Goal: Information Seeking & Learning: Check status

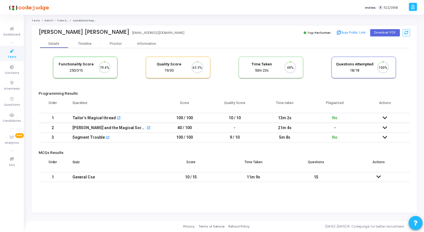
scroll to position [12, 14]
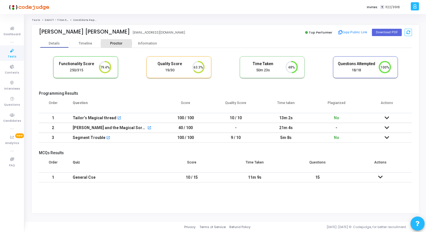
click at [114, 46] on div "Proctor" at bounding box center [116, 43] width 31 height 8
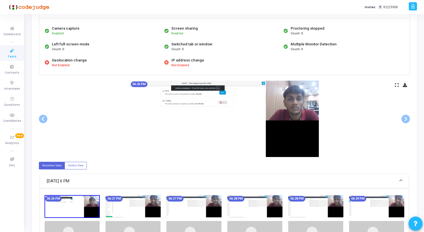
scroll to position [55, 0]
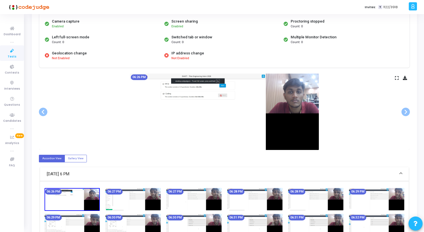
click at [396, 78] on icon at bounding box center [397, 77] width 4 height 3
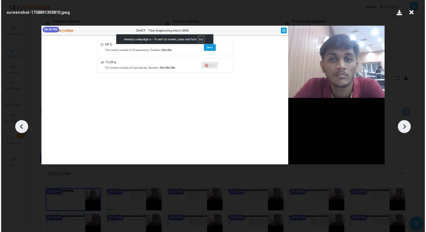
scroll to position [0, 0]
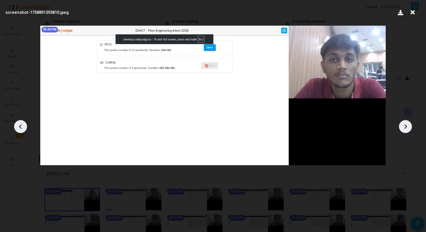
click at [402, 120] on div at bounding box center [213, 124] width 426 height 215
click at [405, 132] on div at bounding box center [405, 126] width 13 height 13
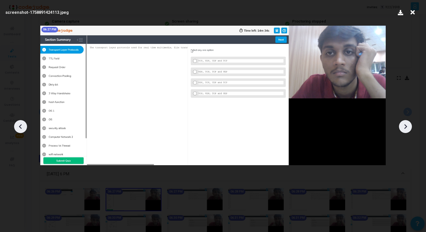
click at [405, 132] on div at bounding box center [405, 126] width 13 height 13
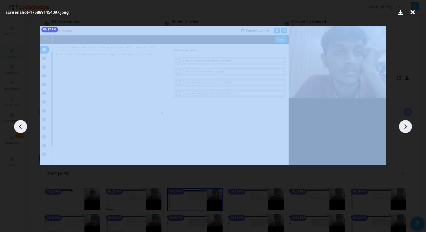
click at [405, 132] on div at bounding box center [405, 126] width 13 height 13
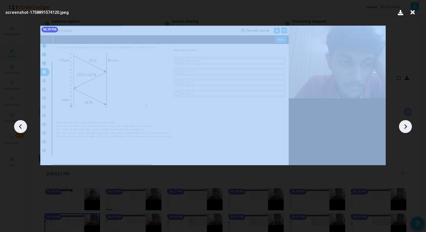
click at [405, 132] on div at bounding box center [405, 126] width 13 height 13
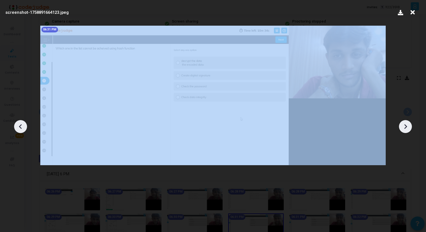
click at [405, 132] on div at bounding box center [405, 126] width 13 height 13
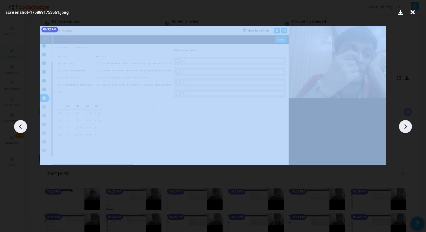
click at [405, 132] on div at bounding box center [405, 126] width 13 height 13
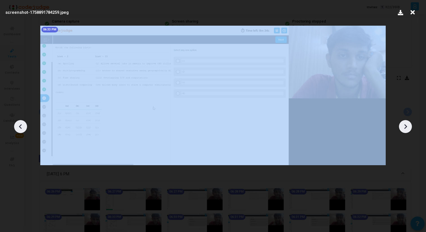
click at [405, 132] on div at bounding box center [405, 126] width 13 height 13
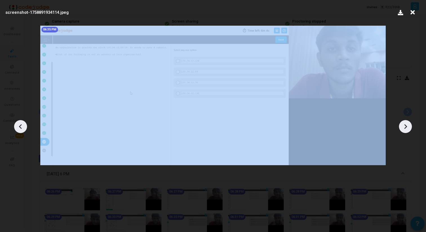
click at [405, 132] on div at bounding box center [405, 126] width 13 height 13
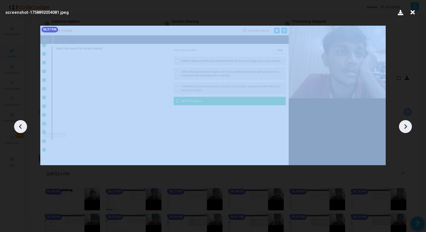
click at [405, 132] on div at bounding box center [405, 126] width 13 height 13
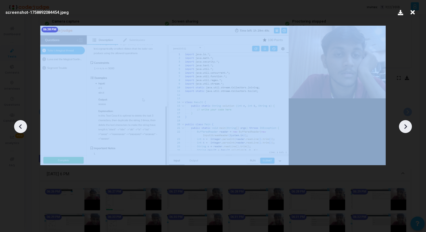
click at [405, 132] on div at bounding box center [405, 126] width 13 height 13
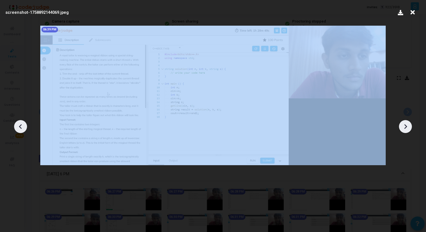
click at [405, 132] on div at bounding box center [405, 126] width 13 height 13
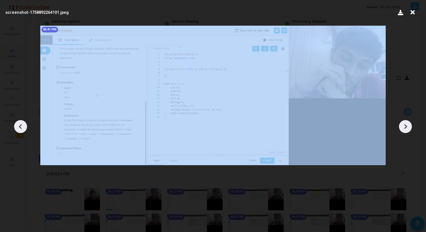
click at [405, 132] on div at bounding box center [405, 126] width 13 height 13
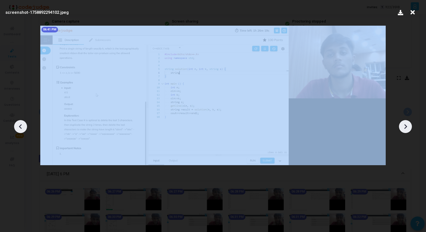
click at [405, 132] on div at bounding box center [405, 126] width 13 height 13
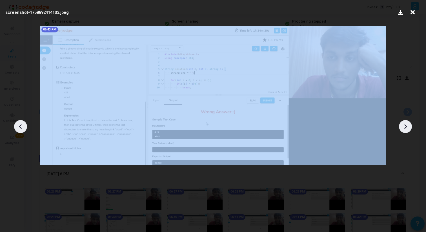
click at [405, 132] on div at bounding box center [405, 126] width 13 height 13
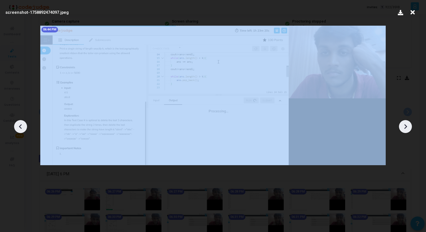
click at [405, 132] on div at bounding box center [405, 126] width 13 height 13
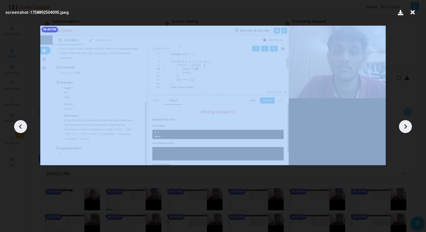
click at [405, 132] on div at bounding box center [405, 126] width 13 height 13
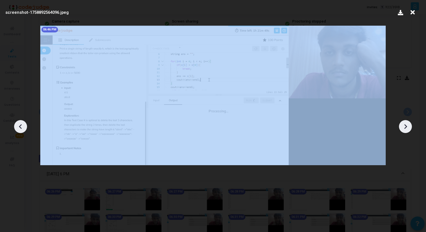
click at [405, 132] on div at bounding box center [405, 126] width 13 height 13
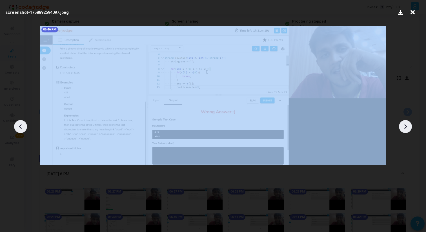
click at [405, 132] on div at bounding box center [405, 126] width 13 height 13
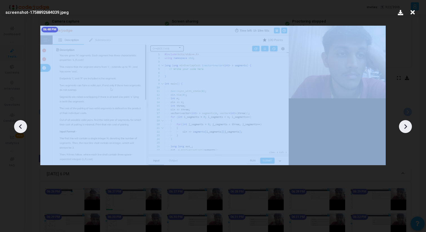
click at [405, 132] on div at bounding box center [405, 126] width 13 height 13
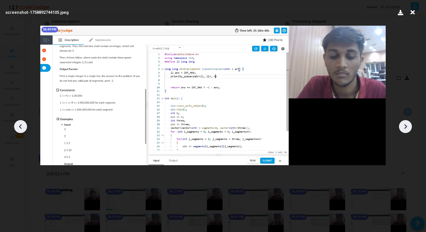
click at [409, 127] on icon at bounding box center [405, 126] width 8 height 8
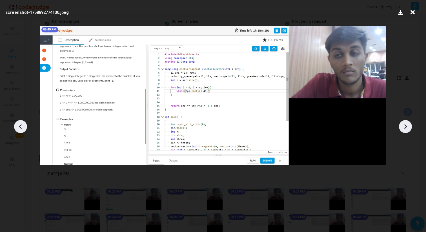
click at [409, 127] on icon at bounding box center [405, 126] width 8 height 8
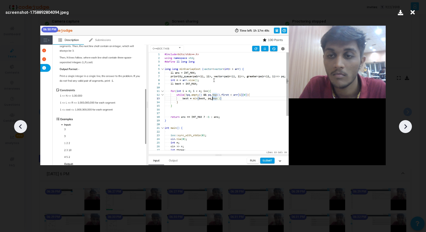
click at [409, 127] on icon at bounding box center [405, 126] width 8 height 8
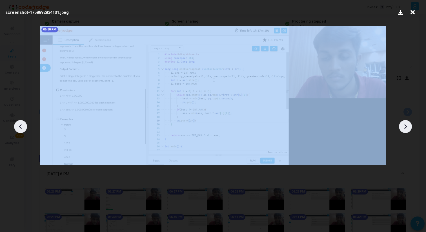
click at [409, 127] on icon at bounding box center [405, 126] width 8 height 8
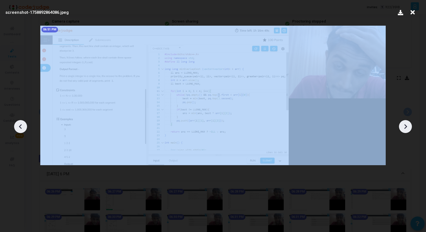
click at [409, 127] on icon at bounding box center [405, 126] width 8 height 8
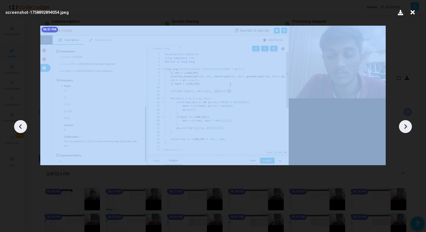
click at [409, 127] on icon at bounding box center [405, 126] width 8 height 8
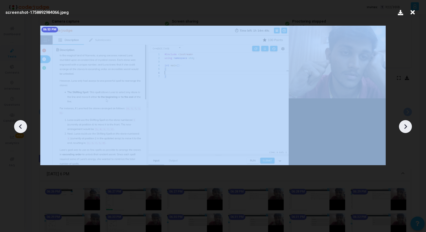
click at [409, 127] on icon at bounding box center [405, 126] width 8 height 8
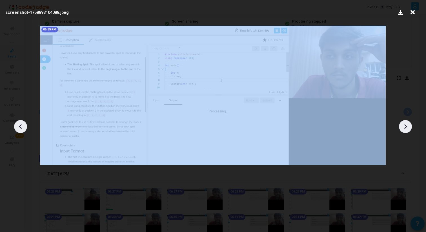
click at [411, 129] on div at bounding box center [213, 124] width 426 height 215
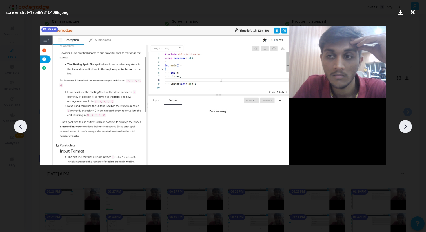
click at [411, 129] on div at bounding box center [213, 124] width 426 height 215
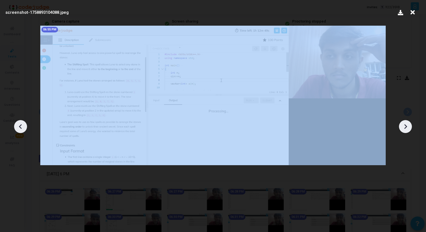
click at [411, 129] on div at bounding box center [213, 124] width 426 height 215
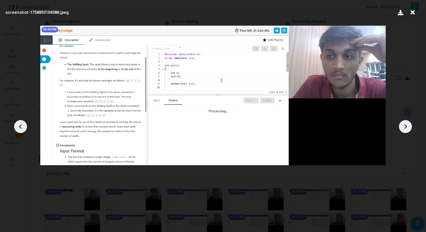
click at [410, 129] on div at bounding box center [405, 126] width 13 height 13
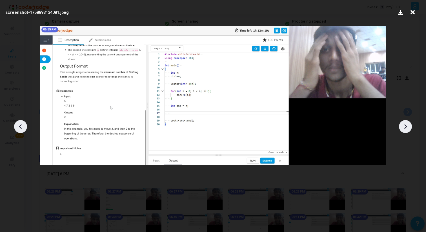
click at [410, 129] on div at bounding box center [405, 126] width 13 height 13
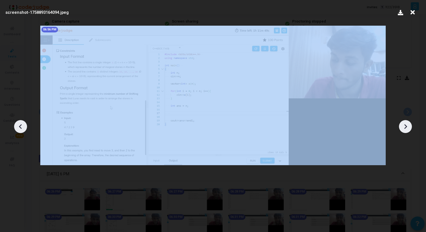
click at [410, 129] on div at bounding box center [405, 126] width 13 height 13
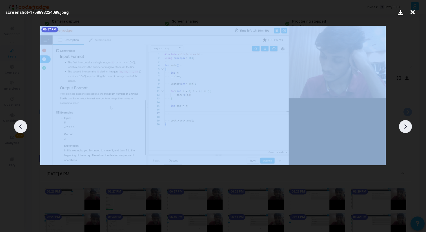
click at [410, 129] on div at bounding box center [405, 126] width 13 height 13
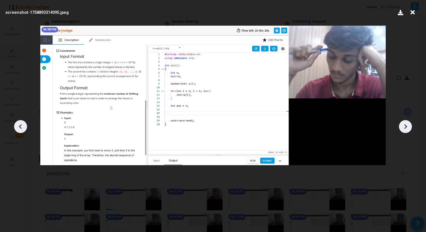
click at [409, 128] on icon at bounding box center [405, 126] width 8 height 8
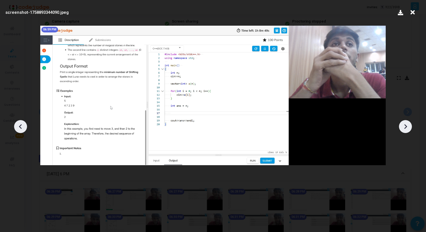
click at [409, 128] on icon at bounding box center [405, 126] width 8 height 8
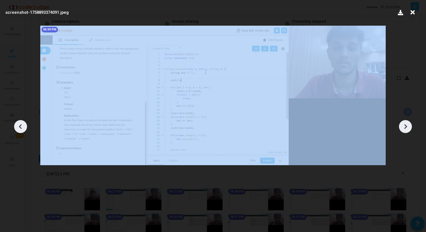
click at [409, 128] on icon at bounding box center [405, 126] width 8 height 8
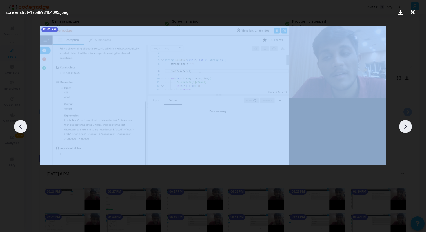
click at [409, 128] on icon at bounding box center [405, 126] width 8 height 8
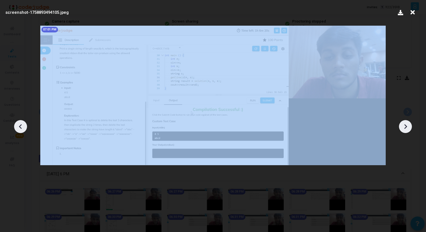
click at [409, 128] on icon at bounding box center [405, 126] width 8 height 8
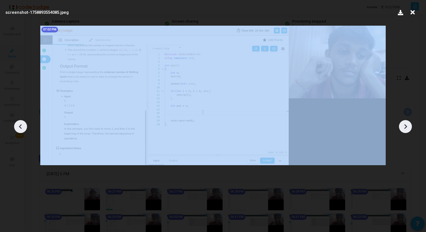
click at [409, 128] on icon at bounding box center [405, 126] width 8 height 8
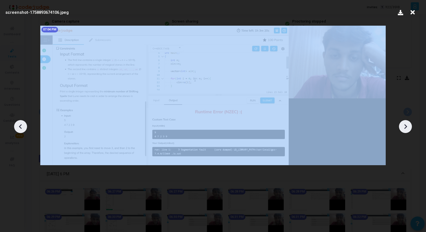
click at [409, 128] on icon at bounding box center [405, 126] width 8 height 8
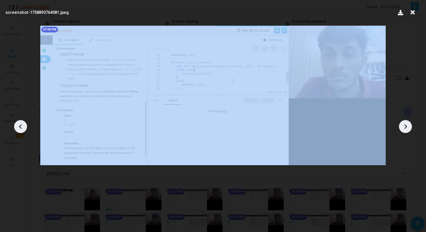
click at [409, 128] on icon at bounding box center [405, 126] width 8 height 8
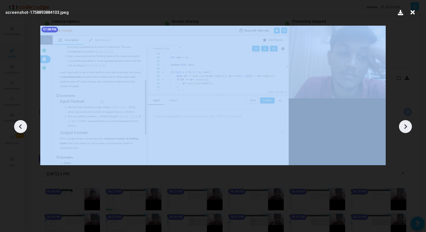
click at [409, 128] on icon at bounding box center [405, 126] width 8 height 8
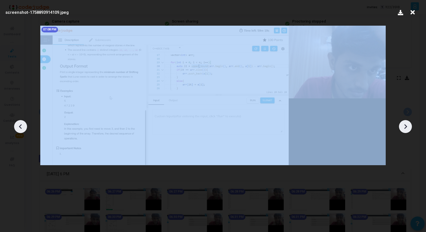
click at [409, 128] on icon at bounding box center [405, 126] width 8 height 8
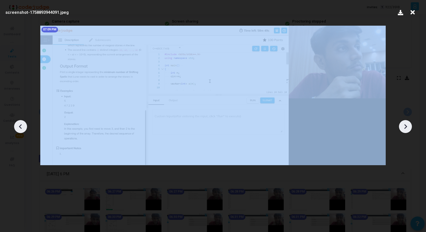
click at [409, 128] on icon at bounding box center [405, 126] width 8 height 8
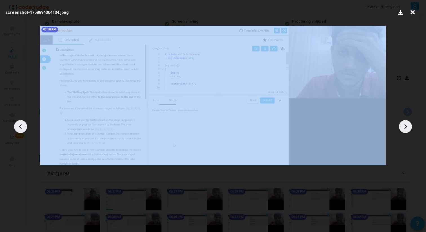
click at [409, 128] on icon at bounding box center [405, 126] width 8 height 8
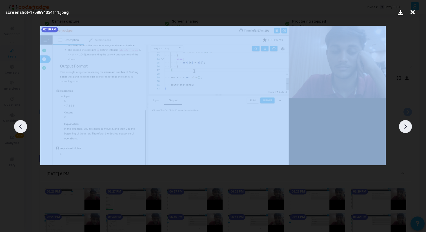
click at [409, 128] on icon at bounding box center [405, 126] width 8 height 8
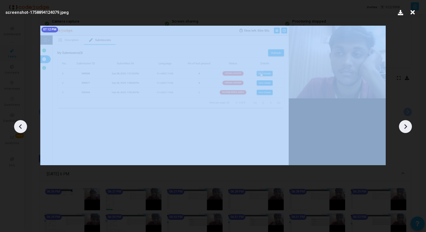
click at [409, 128] on icon at bounding box center [405, 126] width 8 height 8
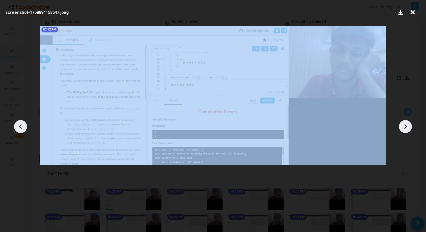
click at [409, 128] on icon at bounding box center [405, 126] width 8 height 8
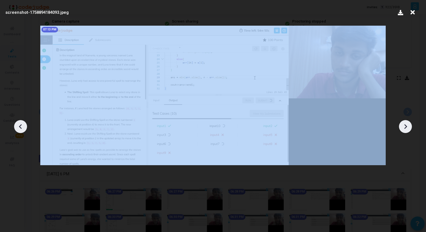
click at [409, 128] on icon at bounding box center [405, 126] width 8 height 8
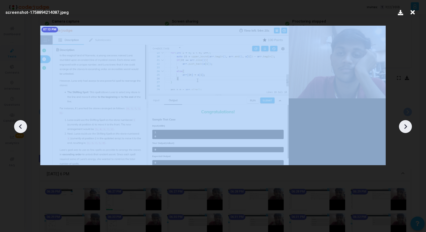
click at [409, 128] on icon at bounding box center [405, 126] width 8 height 8
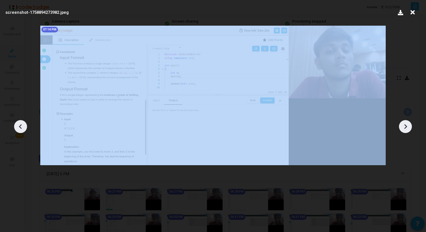
click at [409, 128] on icon at bounding box center [405, 126] width 8 height 8
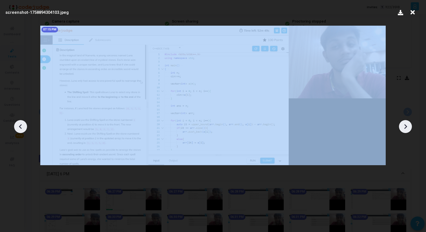
click at [409, 128] on icon at bounding box center [405, 126] width 8 height 8
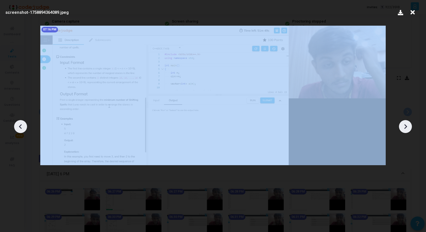
click at [409, 128] on icon at bounding box center [405, 126] width 8 height 8
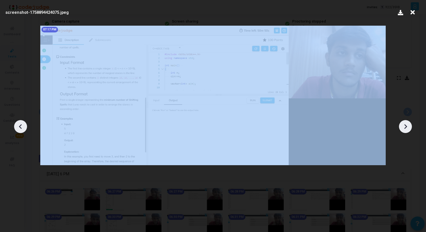
click at [409, 128] on icon at bounding box center [405, 126] width 8 height 8
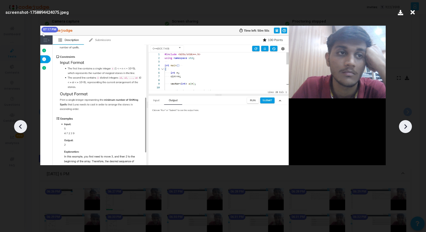
click at [409, 128] on icon at bounding box center [405, 126] width 8 height 8
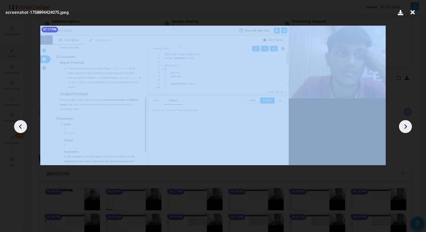
click at [409, 128] on icon at bounding box center [405, 126] width 8 height 8
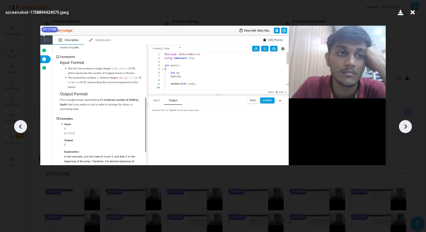
click at [25, 120] on div at bounding box center [213, 124] width 426 height 215
click at [21, 125] on icon at bounding box center [20, 126] width 8 height 8
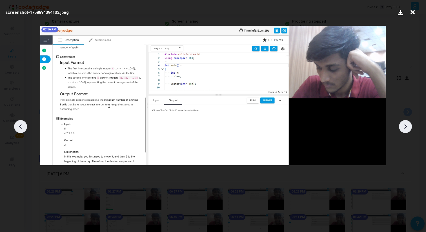
click at [21, 125] on icon at bounding box center [20, 126] width 8 height 8
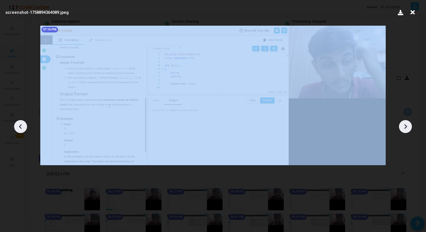
click at [21, 125] on icon at bounding box center [20, 126] width 8 height 8
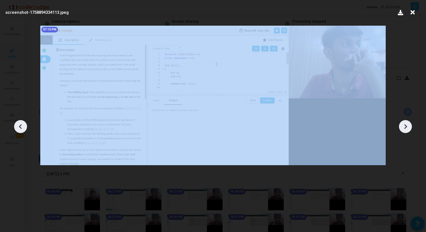
click at [21, 125] on icon at bounding box center [20, 126] width 8 height 8
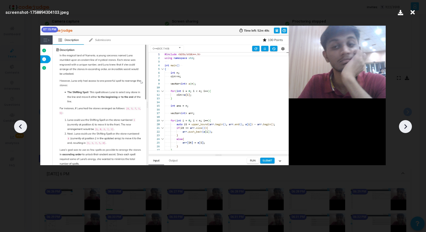
click at [21, 125] on icon at bounding box center [20, 126] width 8 height 8
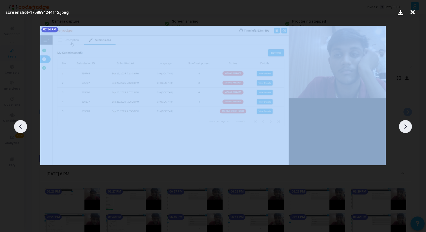
click at [21, 125] on icon at bounding box center [20, 126] width 8 height 8
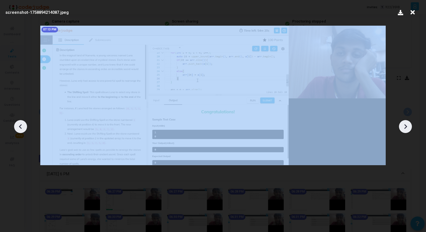
click at [21, 125] on icon at bounding box center [20, 126] width 8 height 8
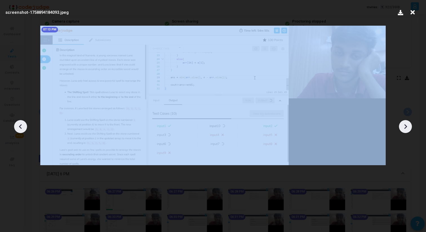
click at [21, 125] on icon at bounding box center [20, 126] width 8 height 8
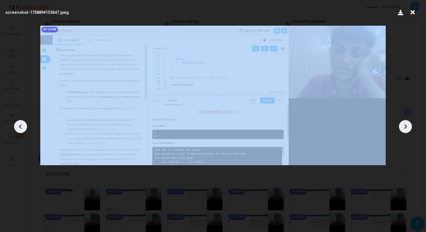
click at [21, 125] on icon at bounding box center [20, 126] width 8 height 8
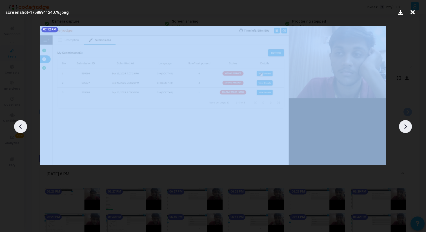
click at [21, 125] on icon at bounding box center [20, 126] width 8 height 8
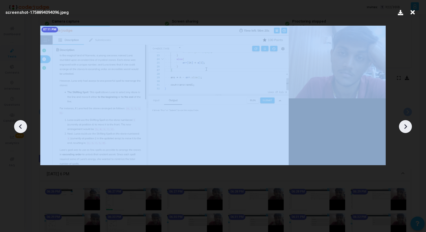
click at [21, 125] on icon at bounding box center [20, 126] width 8 height 8
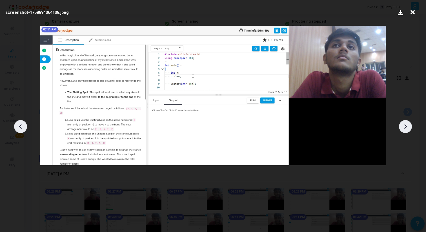
click at [21, 125] on icon at bounding box center [20, 126] width 8 height 8
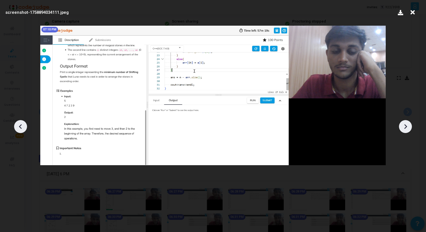
click at [21, 125] on icon at bounding box center [20, 126] width 8 height 8
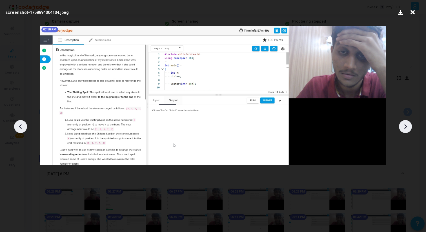
click at [21, 125] on icon at bounding box center [20, 126] width 8 height 8
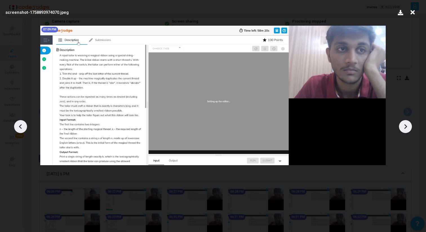
click at [21, 125] on icon at bounding box center [20, 126] width 8 height 8
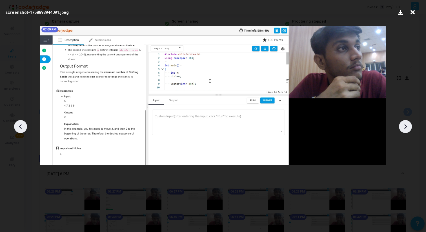
click at [21, 125] on icon at bounding box center [20, 126] width 8 height 8
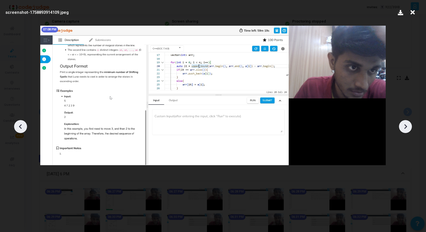
click at [21, 125] on icon at bounding box center [20, 126] width 8 height 8
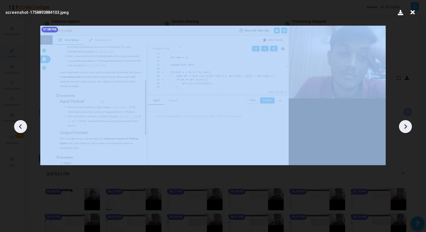
click at [21, 125] on icon at bounding box center [20, 126] width 8 height 8
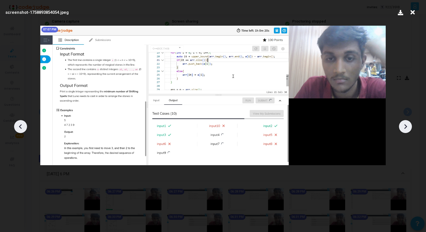
click at [21, 125] on icon at bounding box center [20, 126] width 8 height 8
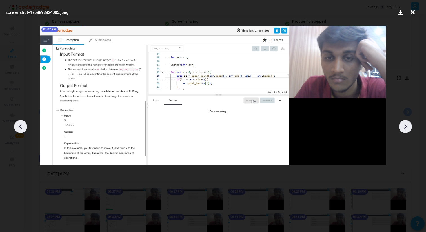
click at [21, 125] on icon at bounding box center [20, 126] width 8 height 8
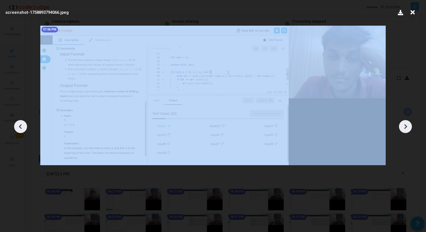
click at [21, 125] on icon at bounding box center [20, 126] width 8 height 8
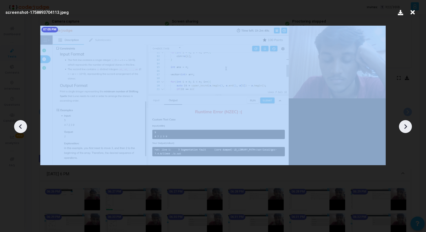
click at [21, 125] on icon at bounding box center [20, 126] width 8 height 8
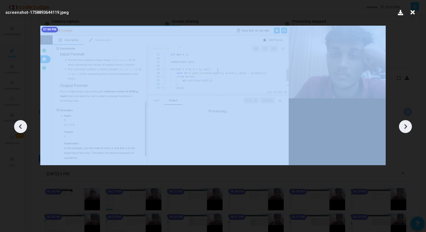
click at [21, 125] on icon at bounding box center [20, 126] width 8 height 8
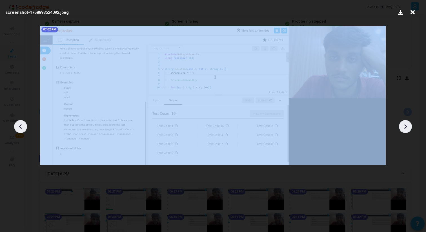
click at [21, 125] on icon at bounding box center [20, 126] width 8 height 8
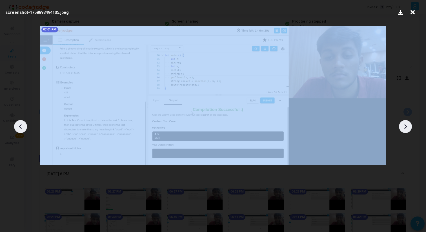
click at [21, 125] on icon at bounding box center [20, 126] width 8 height 8
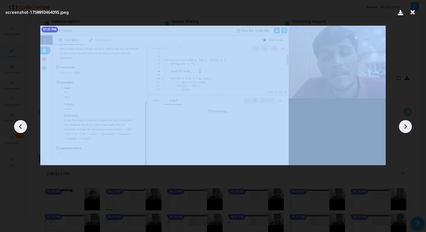
click at [21, 125] on icon at bounding box center [20, 126] width 8 height 8
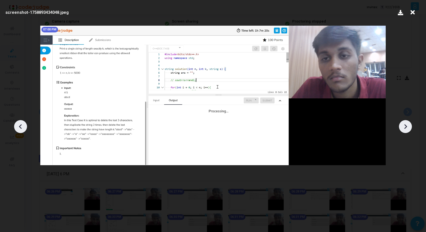
click at [409, 10] on icon at bounding box center [412, 12] width 9 height 11
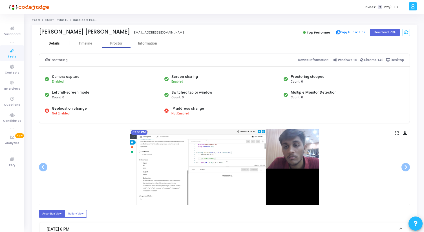
click at [60, 45] on div "Details" at bounding box center [54, 43] width 31 height 4
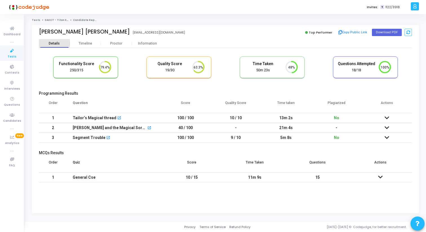
scroll to position [12, 14]
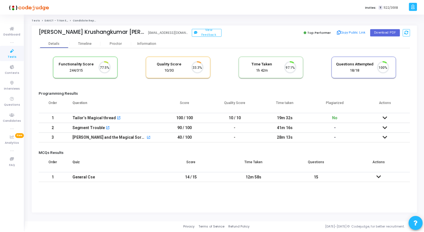
scroll to position [12, 14]
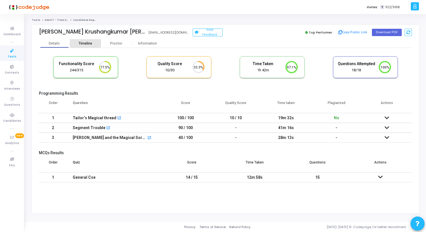
click at [89, 45] on div "Timeline" at bounding box center [86, 43] width 14 height 4
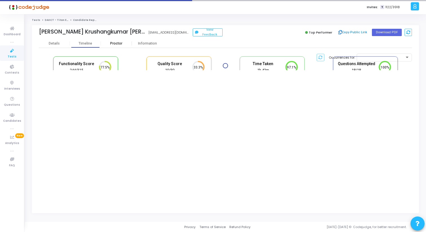
click at [123, 41] on div "Proctor" at bounding box center [116, 43] width 31 height 8
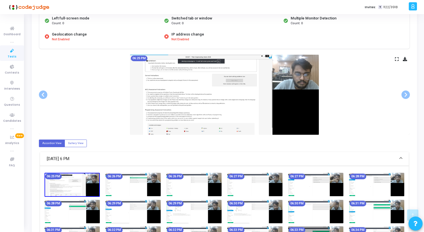
scroll to position [74, 0]
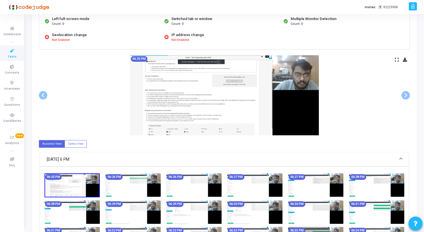
click at [397, 59] on icon at bounding box center [397, 59] width 4 height 3
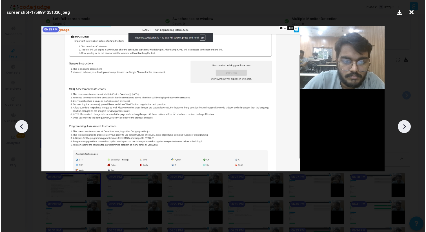
scroll to position [0, 0]
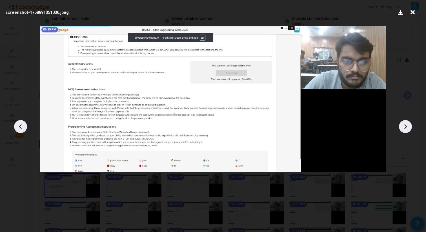
click at [405, 127] on icon at bounding box center [405, 126] width 8 height 8
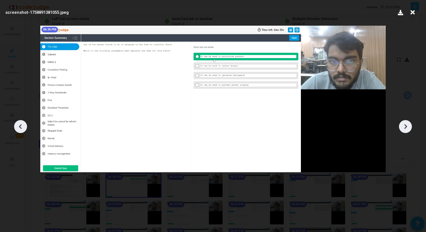
click at [405, 127] on icon at bounding box center [405, 126] width 8 height 8
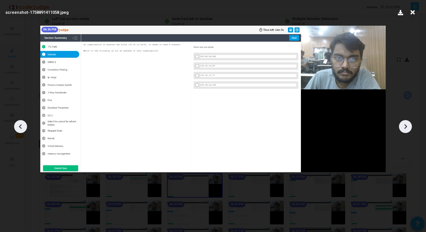
click at [405, 127] on icon at bounding box center [405, 126] width 8 height 8
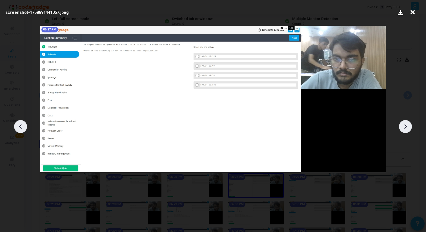
click at [405, 127] on icon at bounding box center [405, 126] width 8 height 8
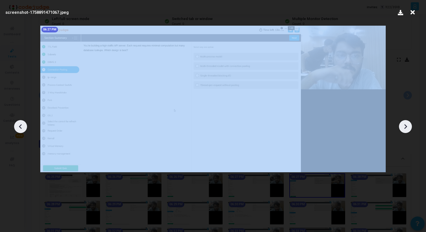
click at [405, 127] on icon at bounding box center [405, 126] width 8 height 8
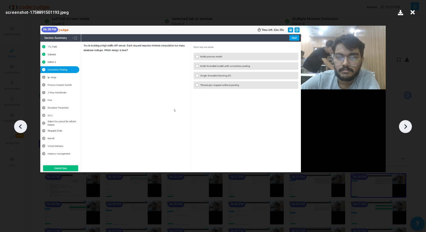
click at [405, 127] on icon at bounding box center [405, 126] width 8 height 8
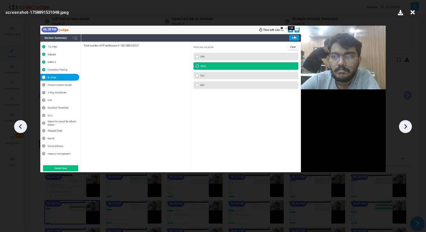
click at [405, 127] on icon at bounding box center [405, 126] width 8 height 8
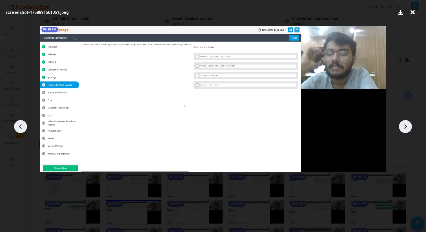
click at [405, 127] on icon at bounding box center [405, 126] width 8 height 8
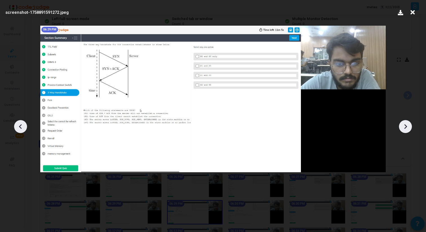
click at [405, 127] on icon at bounding box center [405, 126] width 8 height 8
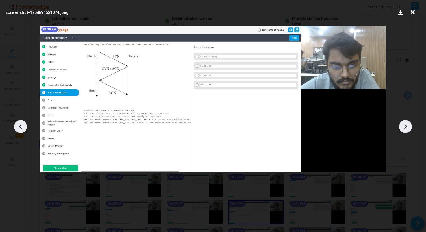
click at [405, 127] on icon at bounding box center [405, 126] width 8 height 8
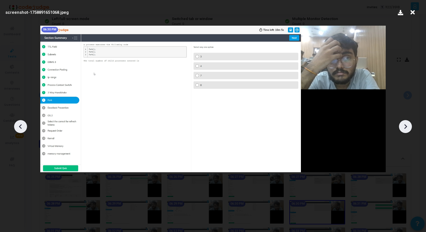
click at [405, 127] on icon at bounding box center [405, 126] width 8 height 8
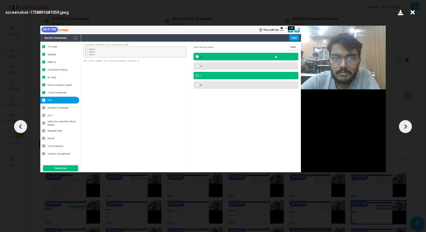
click at [405, 127] on icon at bounding box center [405, 126] width 8 height 8
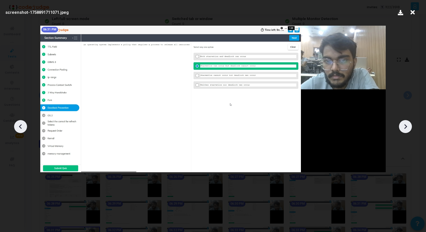
click at [405, 127] on icon at bounding box center [405, 126] width 8 height 8
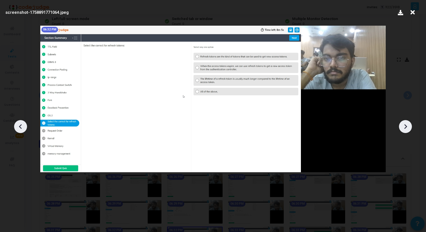
click at [405, 127] on icon at bounding box center [405, 126] width 8 height 8
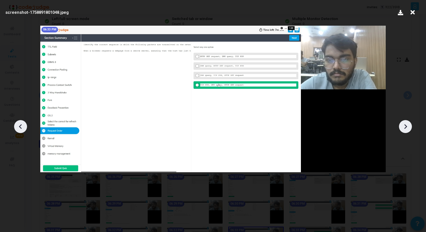
click at [405, 127] on icon at bounding box center [405, 126] width 8 height 8
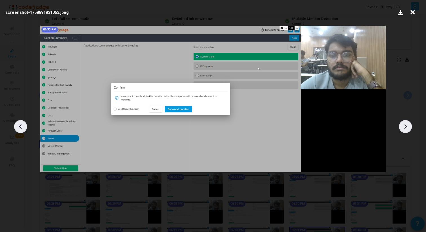
click at [405, 127] on icon at bounding box center [405, 126] width 8 height 8
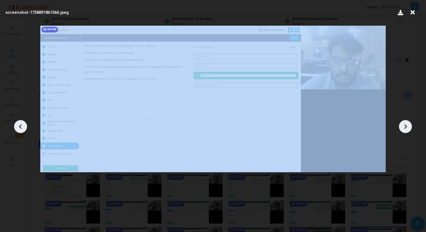
click at [405, 127] on icon at bounding box center [405, 126] width 8 height 8
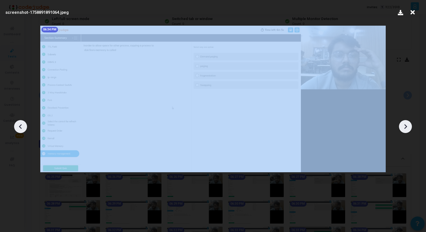
click at [405, 127] on icon at bounding box center [405, 126] width 8 height 8
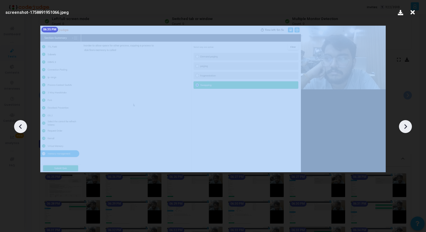
click at [405, 127] on icon at bounding box center [405, 126] width 8 height 8
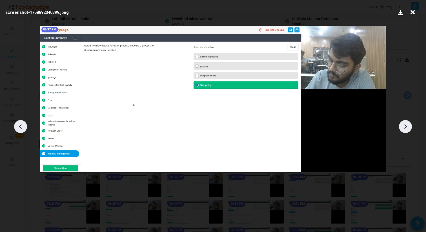
click at [405, 127] on icon at bounding box center [405, 126] width 8 height 8
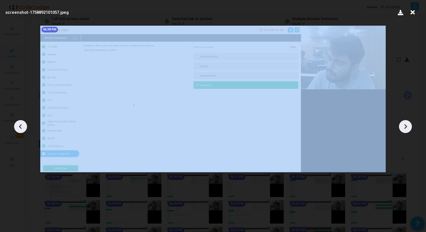
click at [405, 127] on icon at bounding box center [405, 126] width 8 height 8
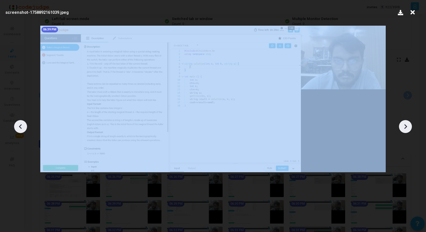
click at [405, 127] on icon at bounding box center [405, 126] width 8 height 8
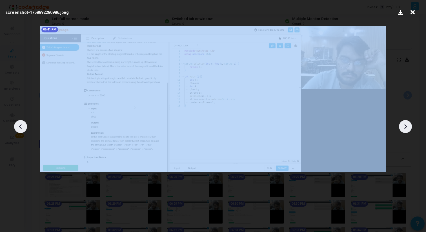
click at [405, 127] on icon at bounding box center [405, 126] width 8 height 8
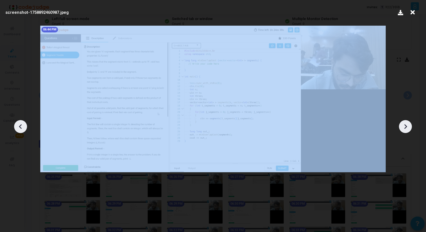
click at [405, 127] on icon at bounding box center [405, 126] width 8 height 8
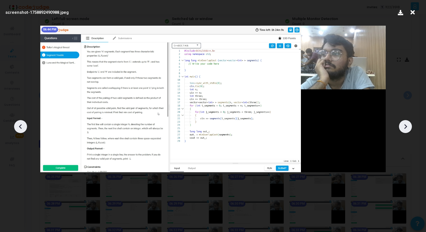
click at [21, 130] on icon at bounding box center [20, 126] width 8 height 8
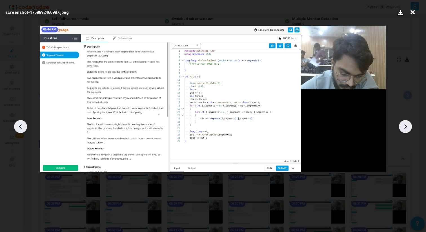
click at [21, 130] on icon at bounding box center [20, 126] width 8 height 8
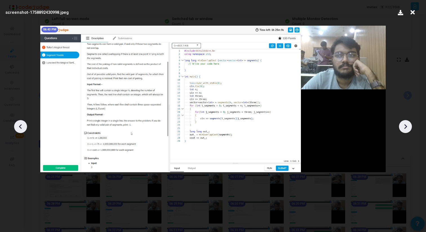
click at [21, 130] on icon at bounding box center [20, 126] width 8 height 8
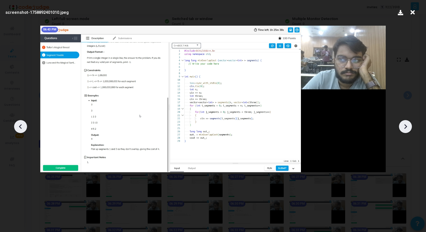
click at [21, 130] on icon at bounding box center [20, 126] width 8 height 8
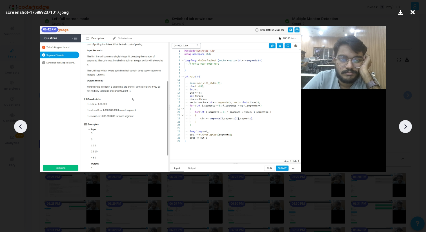
click at [405, 125] on icon at bounding box center [405, 126] width 8 height 8
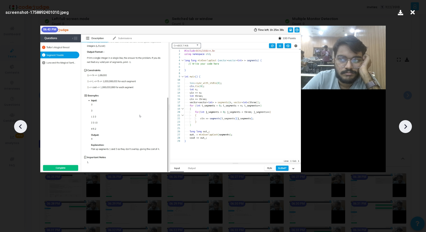
click at [405, 125] on icon at bounding box center [405, 126] width 8 height 8
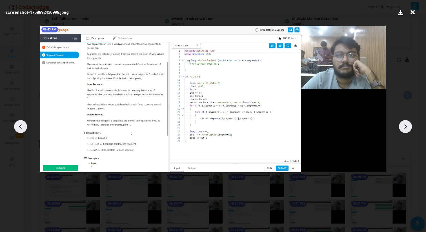
click at [405, 125] on icon at bounding box center [405, 126] width 8 height 8
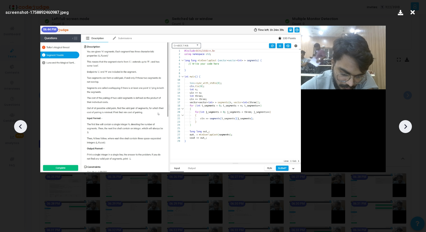
click at [405, 125] on icon at bounding box center [405, 126] width 8 height 8
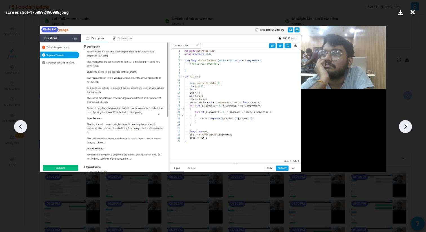
click at [405, 125] on icon at bounding box center [405, 126] width 8 height 8
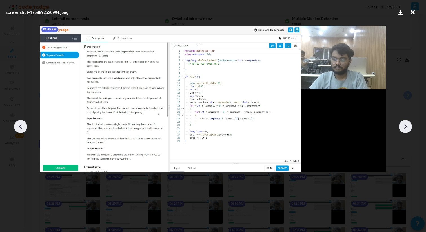
click at [405, 125] on icon at bounding box center [405, 126] width 8 height 8
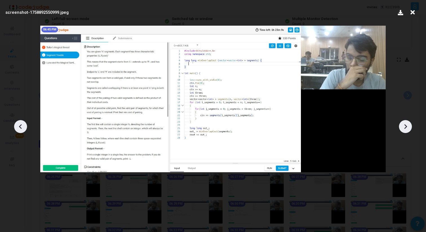
click at [405, 125] on icon at bounding box center [405, 126] width 8 height 8
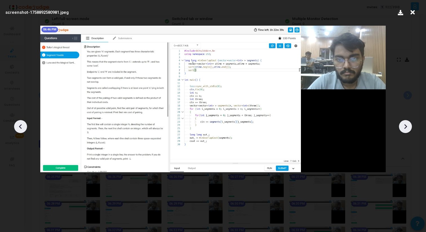
click at [405, 125] on icon at bounding box center [405, 126] width 8 height 8
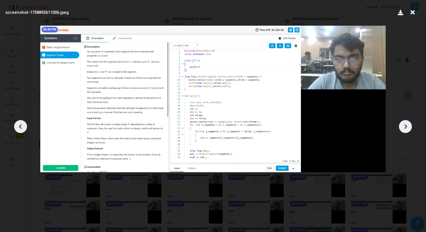
click at [405, 125] on icon at bounding box center [405, 126] width 8 height 8
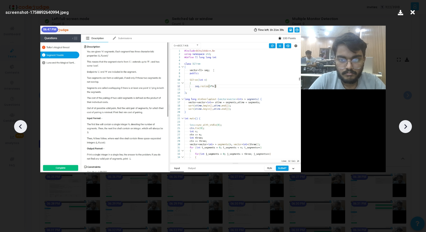
click at [405, 125] on icon at bounding box center [405, 126] width 8 height 8
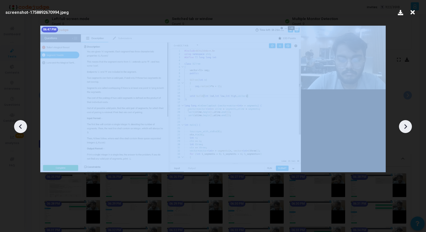
click at [405, 125] on icon at bounding box center [405, 126] width 8 height 8
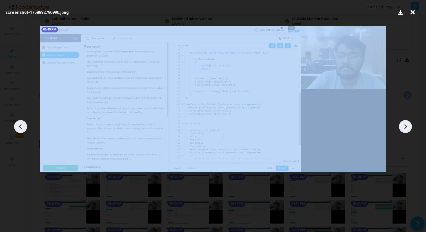
click at [405, 125] on icon at bounding box center [405, 126] width 8 height 8
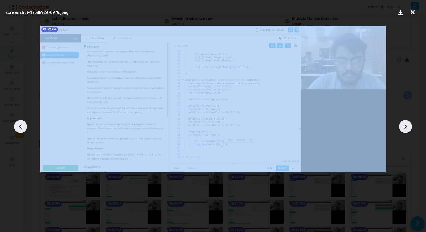
click at [405, 125] on icon at bounding box center [405, 126] width 8 height 8
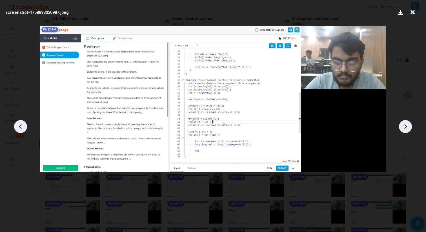
click at [405, 125] on icon at bounding box center [405, 126] width 8 height 8
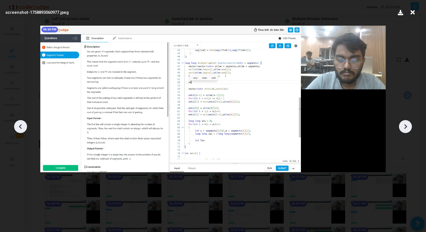
click at [405, 125] on icon at bounding box center [405, 126] width 8 height 8
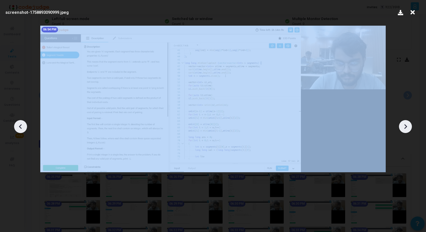
click at [405, 125] on icon at bounding box center [405, 126] width 8 height 8
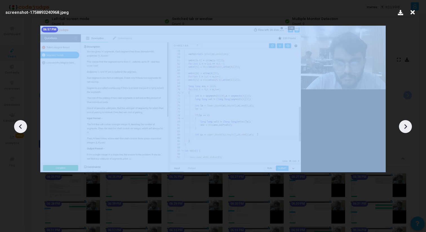
click at [405, 125] on icon at bounding box center [405, 126] width 8 height 8
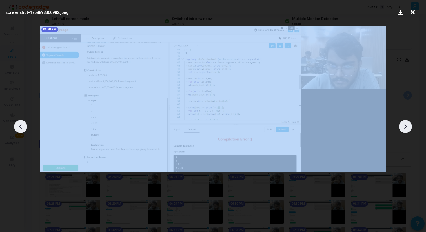
click at [405, 125] on icon at bounding box center [405, 126] width 8 height 8
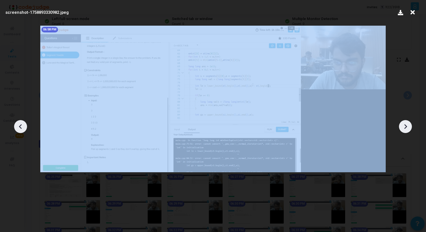
click at [405, 125] on icon at bounding box center [405, 126] width 8 height 8
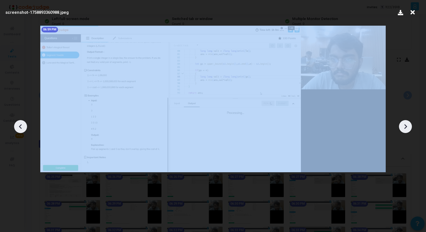
click at [405, 125] on icon at bounding box center [405, 126] width 8 height 8
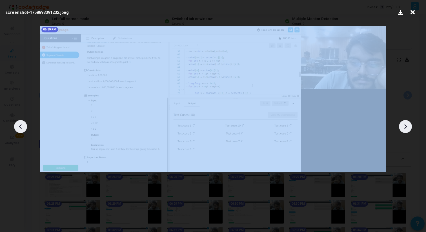
click at [405, 125] on icon at bounding box center [405, 126] width 8 height 8
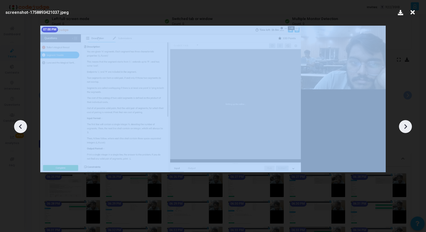
click at [405, 125] on icon at bounding box center [405, 126] width 8 height 8
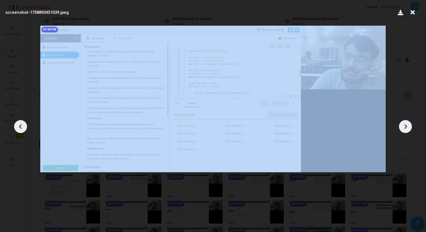
click at [405, 125] on icon at bounding box center [405, 126] width 8 height 8
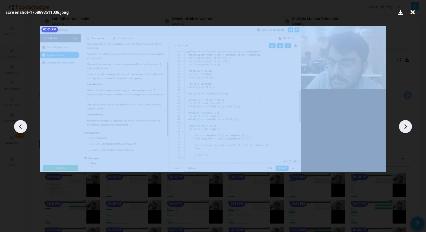
click at [405, 125] on icon at bounding box center [405, 126] width 8 height 8
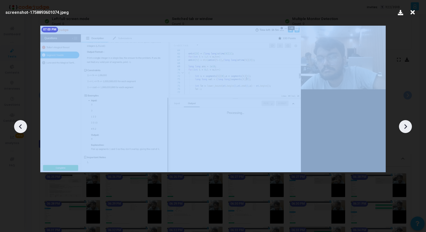
click at [405, 125] on icon at bounding box center [405, 126] width 8 height 8
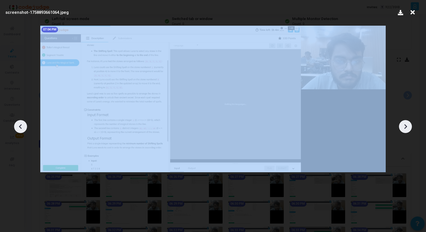
click at [405, 125] on icon at bounding box center [405, 126] width 8 height 8
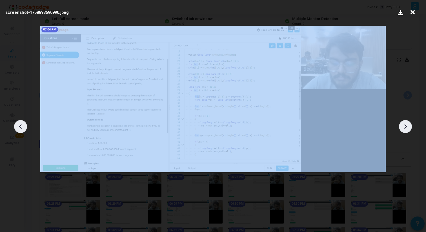
click at [405, 125] on icon at bounding box center [405, 126] width 8 height 8
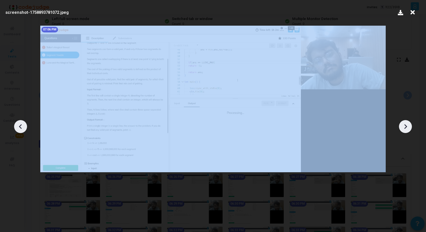
click at [405, 125] on icon at bounding box center [405, 126] width 8 height 8
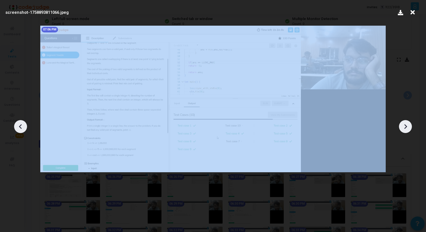
click at [405, 125] on icon at bounding box center [405, 126] width 8 height 8
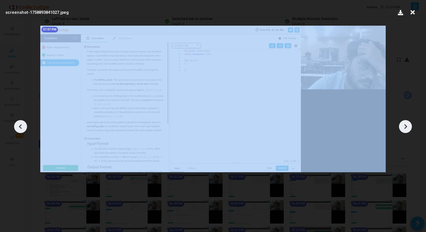
click at [405, 125] on icon at bounding box center [405, 126] width 8 height 8
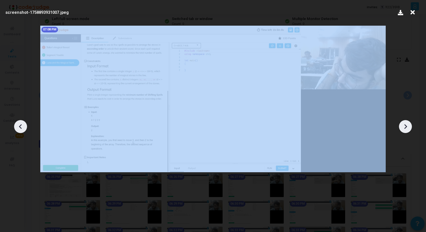
click at [405, 125] on icon at bounding box center [405, 126] width 8 height 8
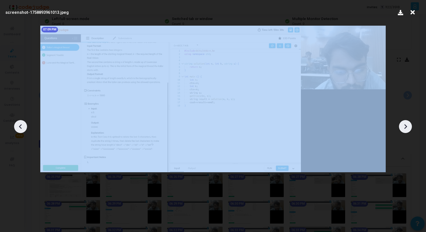
click at [405, 125] on icon at bounding box center [405, 126] width 8 height 8
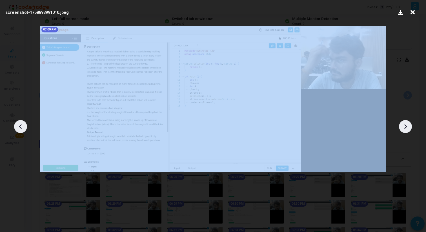
click at [405, 125] on icon at bounding box center [405, 126] width 8 height 8
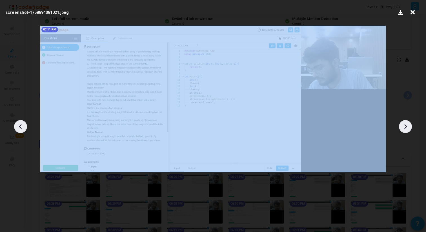
click at [405, 125] on icon at bounding box center [405, 126] width 8 height 8
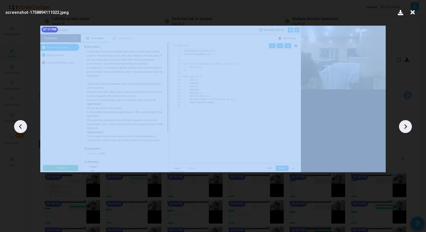
click at [405, 125] on icon at bounding box center [405, 126] width 8 height 8
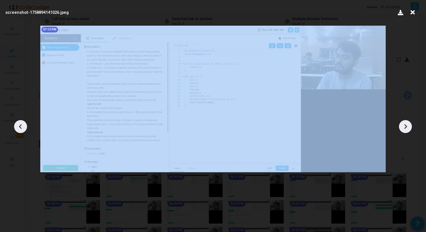
click at [405, 125] on icon at bounding box center [405, 126] width 8 height 8
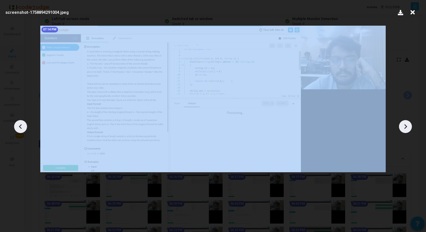
click at [405, 125] on icon at bounding box center [405, 126] width 8 height 8
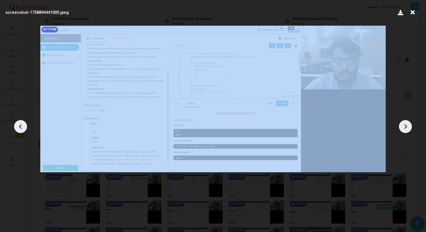
click at [405, 125] on icon at bounding box center [405, 126] width 8 height 8
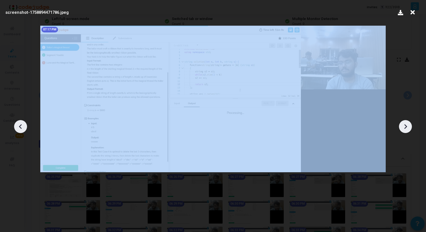
click at [405, 125] on icon at bounding box center [405, 126] width 8 height 8
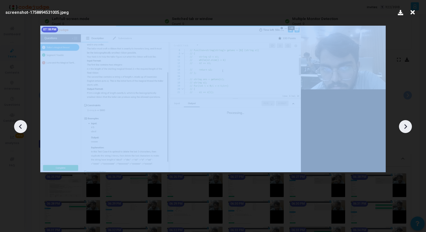
click at [405, 125] on icon at bounding box center [405, 126] width 8 height 8
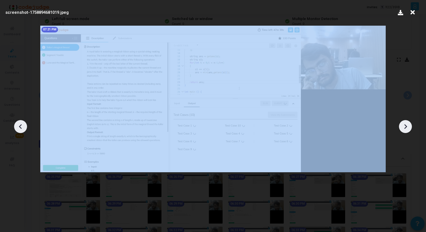
click at [405, 125] on icon at bounding box center [405, 126] width 8 height 8
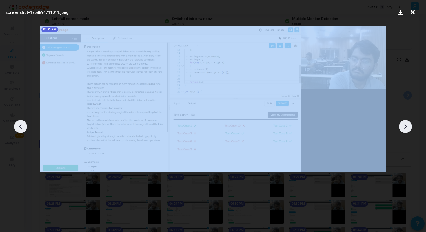
click at [405, 125] on icon at bounding box center [405, 126] width 8 height 8
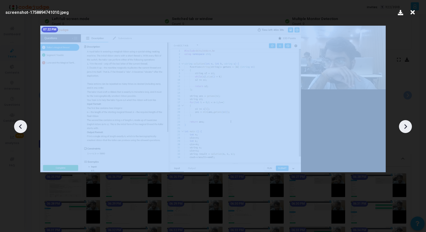
click at [405, 125] on icon at bounding box center [405, 126] width 8 height 8
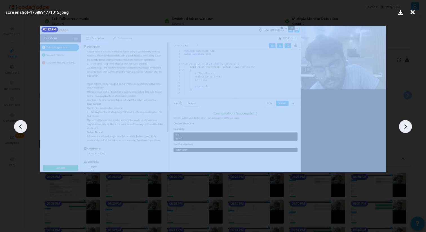
click at [405, 125] on icon at bounding box center [405, 126] width 8 height 8
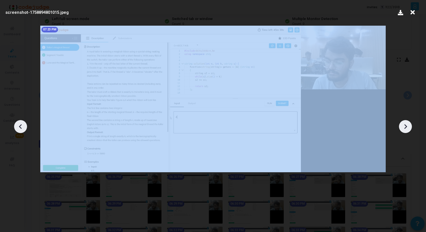
click at [405, 125] on icon at bounding box center [405, 126] width 8 height 8
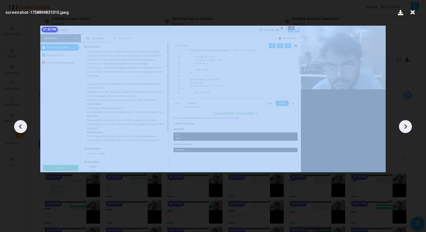
click at [405, 125] on icon at bounding box center [405, 126] width 8 height 8
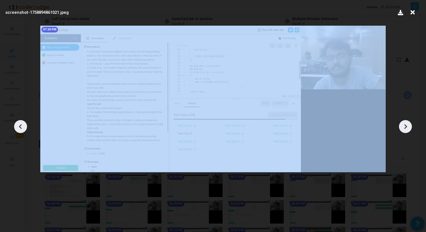
click at [405, 125] on icon at bounding box center [405, 126] width 8 height 8
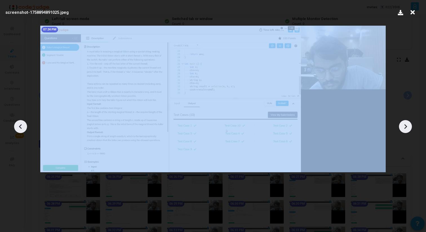
click at [405, 125] on icon at bounding box center [405, 126] width 8 height 8
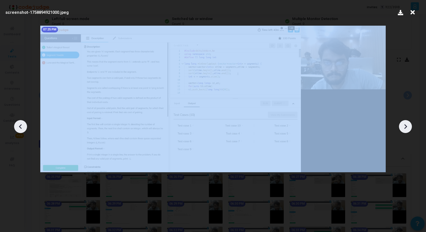
click at [405, 125] on icon at bounding box center [405, 126] width 8 height 8
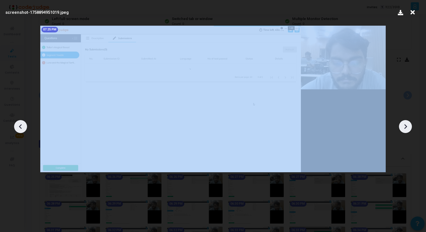
click at [405, 125] on icon at bounding box center [405, 126] width 8 height 8
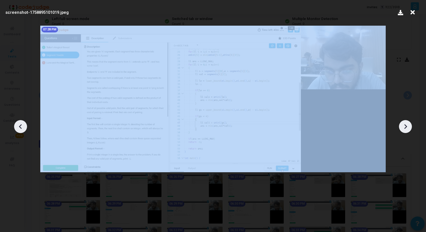
click at [405, 125] on icon at bounding box center [405, 126] width 8 height 8
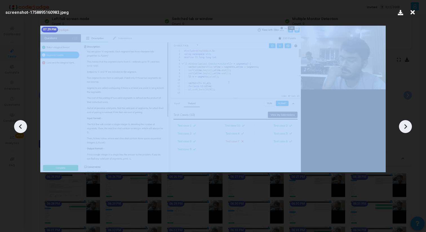
click at [405, 125] on icon at bounding box center [405, 126] width 8 height 8
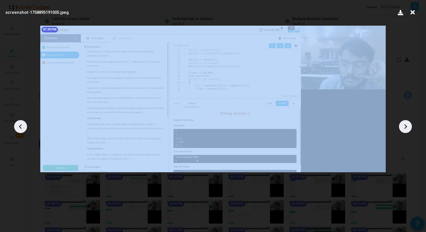
click at [405, 125] on icon at bounding box center [405, 126] width 8 height 8
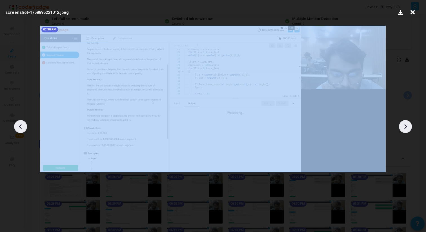
click at [405, 125] on icon at bounding box center [405, 126] width 8 height 8
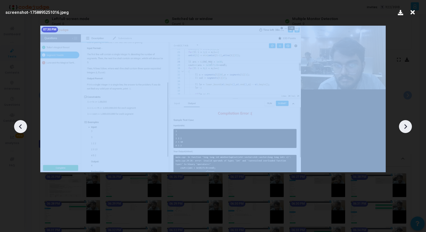
click at [405, 125] on icon at bounding box center [405, 126] width 8 height 8
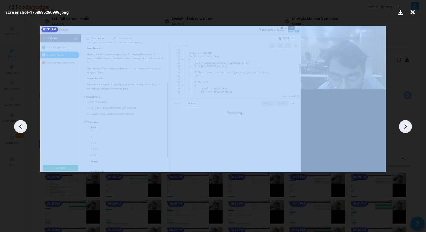
click at [405, 125] on icon at bounding box center [405, 126] width 8 height 8
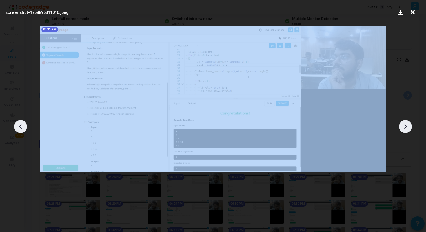
click at [405, 125] on icon at bounding box center [405, 126] width 8 height 8
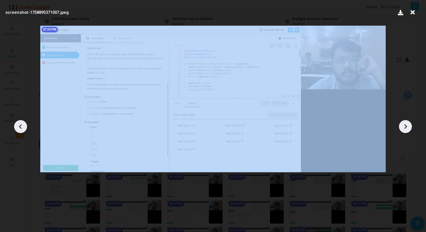
click at [405, 125] on icon at bounding box center [405, 126] width 8 height 8
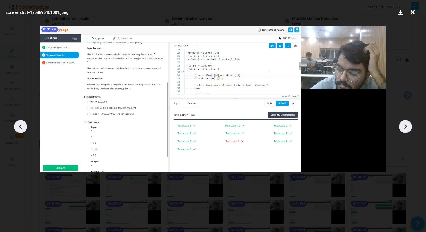
click at [405, 125] on icon at bounding box center [405, 126] width 8 height 8
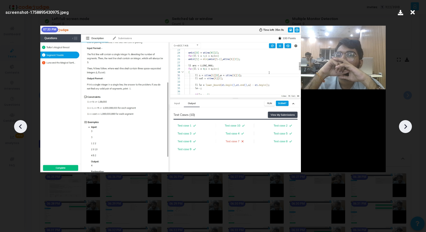
click at [405, 125] on icon at bounding box center [405, 126] width 8 height 8
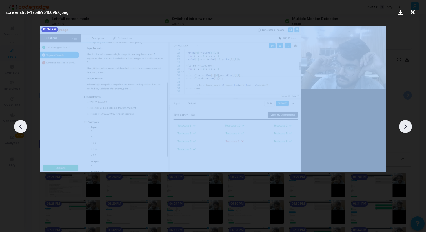
click at [405, 125] on icon at bounding box center [405, 126] width 8 height 8
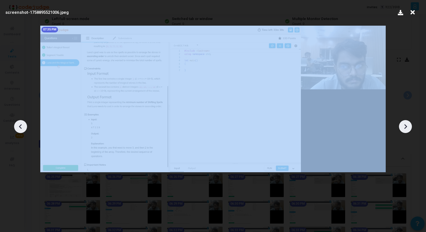
click at [405, 125] on icon at bounding box center [405, 126] width 8 height 8
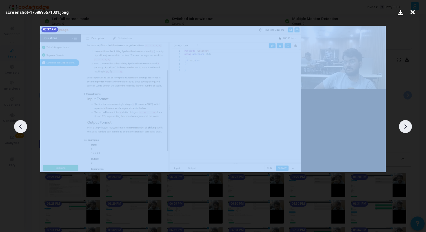
click at [405, 125] on icon at bounding box center [405, 126] width 8 height 8
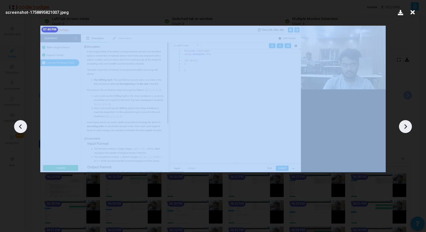
click at [405, 125] on icon at bounding box center [405, 126] width 8 height 8
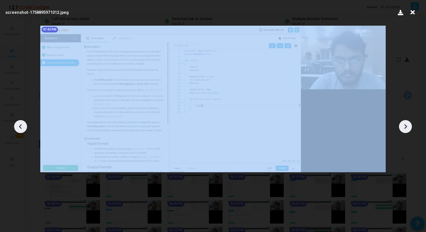
click at [405, 125] on icon at bounding box center [405, 126] width 8 height 8
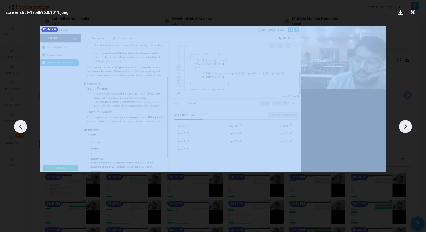
click at [405, 125] on icon at bounding box center [405, 126] width 8 height 8
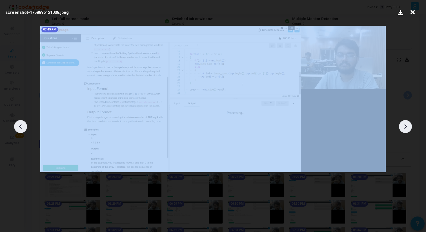
click at [405, 125] on icon at bounding box center [405, 126] width 8 height 8
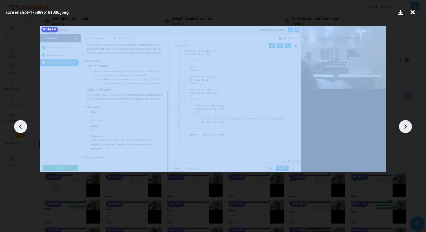
click at [405, 125] on icon at bounding box center [405, 126] width 8 height 8
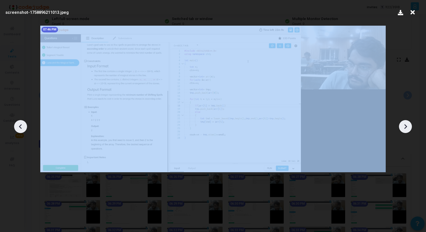
click at [405, 125] on icon at bounding box center [405, 126] width 8 height 8
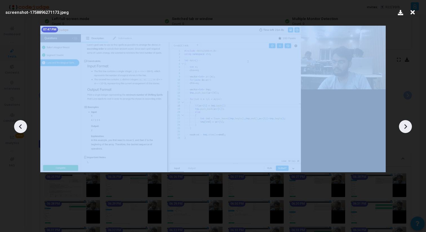
click at [405, 125] on icon at bounding box center [405, 126] width 8 height 8
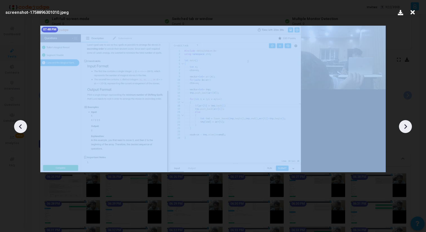
click at [405, 125] on icon at bounding box center [405, 126] width 8 height 8
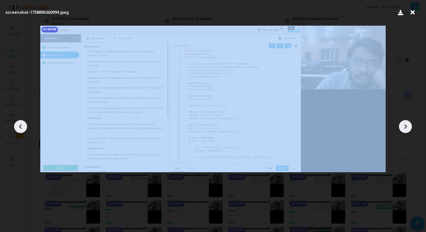
click at [405, 125] on icon at bounding box center [405, 126] width 8 height 8
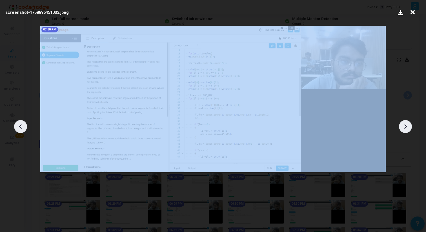
click at [405, 125] on icon at bounding box center [405, 126] width 8 height 8
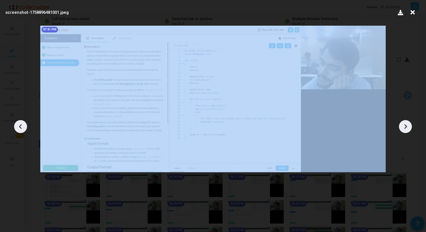
click at [405, 125] on icon at bounding box center [405, 126] width 8 height 8
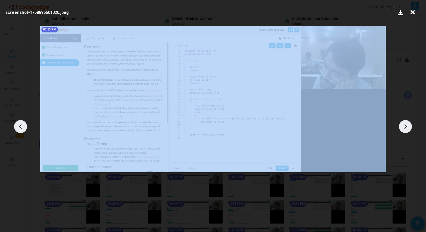
click at [405, 125] on icon at bounding box center [405, 126] width 8 height 8
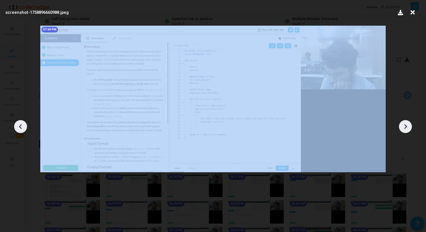
click at [405, 125] on icon at bounding box center [405, 126] width 8 height 8
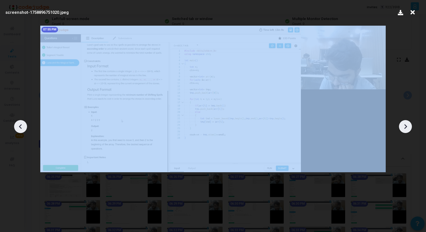
click at [405, 125] on icon at bounding box center [405, 126] width 8 height 8
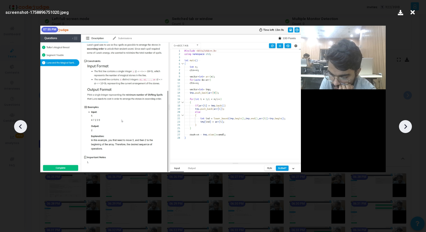
click at [412, 14] on icon at bounding box center [412, 12] width 9 height 11
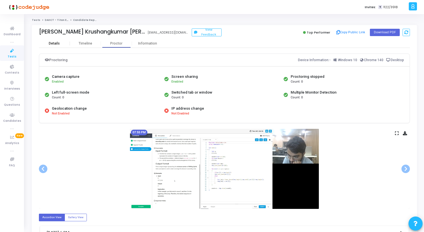
click at [60, 41] on div "Details" at bounding box center [54, 43] width 31 height 4
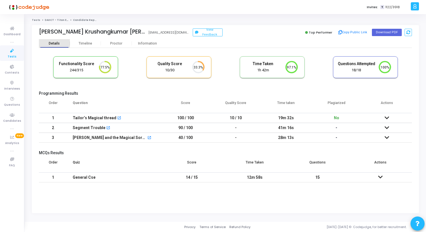
scroll to position [12, 14]
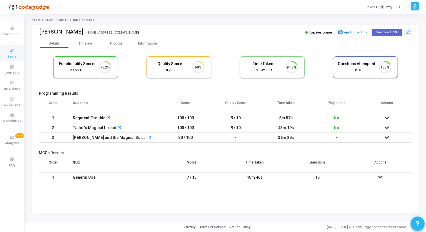
scroll to position [12, 14]
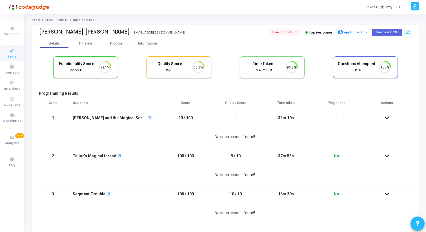
scroll to position [12, 14]
